Goal: Task Accomplishment & Management: Manage account settings

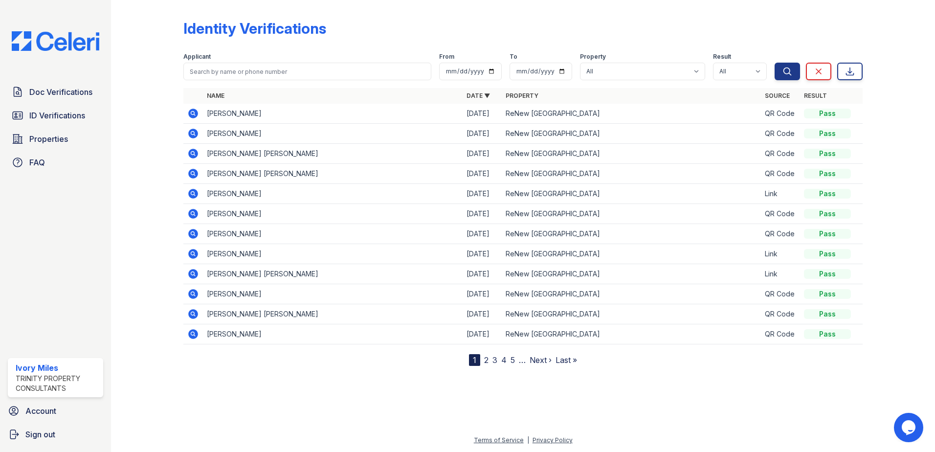
click at [311, 405] on div at bounding box center [523, 407] width 792 height 53
click at [488, 362] on link "2" at bounding box center [486, 360] width 4 height 10
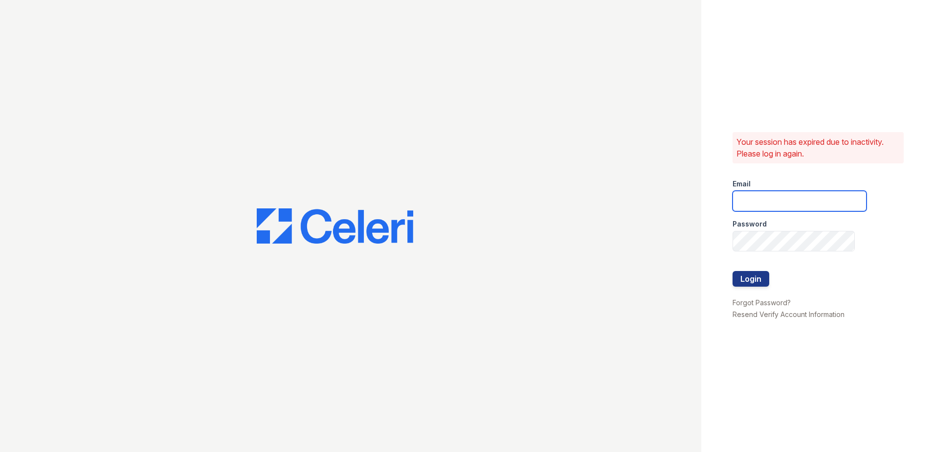
type input "imiles@trinity-pm.com"
click at [755, 279] on button "Login" at bounding box center [750, 279] width 37 height 16
